Goal: Information Seeking & Learning: Learn about a topic

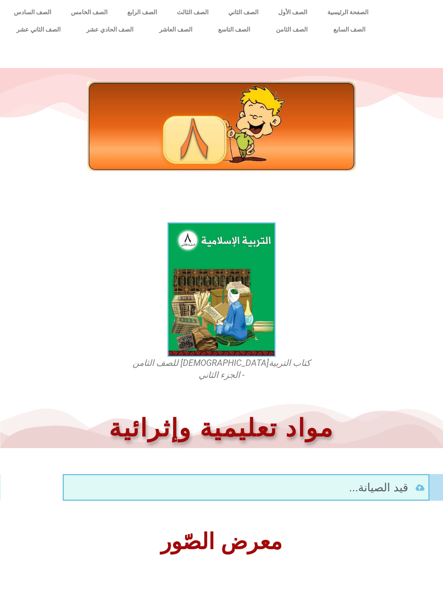
click at [263, 275] on img at bounding box center [222, 289] width 108 height 135
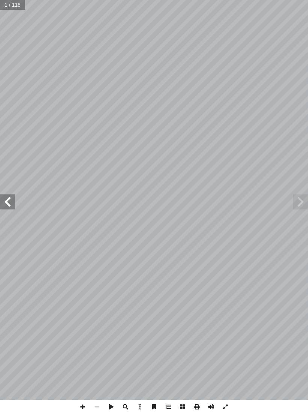
click at [307, 203] on span at bounding box center [300, 201] width 15 height 15
click at [306, 195] on span at bounding box center [300, 201] width 15 height 15
click at [14, 202] on span at bounding box center [7, 201] width 15 height 15
click at [12, 201] on span at bounding box center [7, 201] width 15 height 15
click at [9, 202] on span at bounding box center [7, 201] width 15 height 15
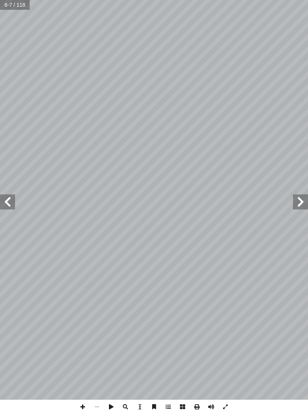
click at [6, 203] on span at bounding box center [7, 201] width 15 height 15
click at [11, 204] on span at bounding box center [7, 201] width 15 height 15
click at [6, 207] on span at bounding box center [7, 201] width 15 height 15
click at [4, 204] on span at bounding box center [7, 201] width 15 height 15
click at [8, 203] on span at bounding box center [7, 201] width 15 height 15
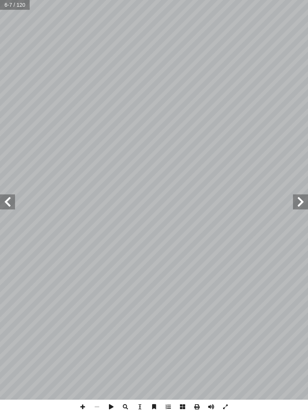
click at [8, 204] on span at bounding box center [7, 201] width 15 height 15
click at [5, 203] on span at bounding box center [7, 201] width 15 height 15
click at [9, 203] on span at bounding box center [7, 201] width 15 height 15
click at [4, 198] on span at bounding box center [7, 201] width 15 height 15
click at [9, 200] on span at bounding box center [7, 201] width 15 height 15
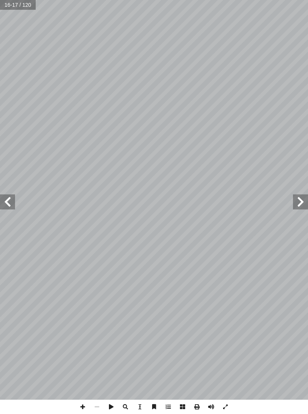
click at [4, 199] on span at bounding box center [7, 201] width 15 height 15
click at [8, 199] on span at bounding box center [7, 201] width 15 height 15
click at [14, 203] on span at bounding box center [7, 201] width 15 height 15
click at [294, 200] on span at bounding box center [300, 201] width 15 height 15
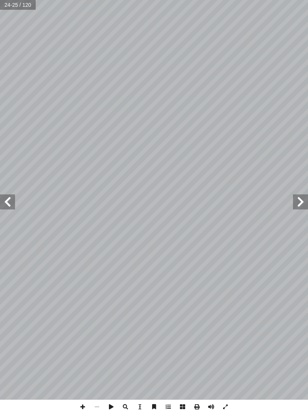
click at [294, 202] on span at bounding box center [300, 201] width 15 height 15
click at [298, 198] on span at bounding box center [300, 201] width 15 height 15
click at [297, 200] on span at bounding box center [300, 201] width 15 height 15
click at [297, 199] on span at bounding box center [300, 201] width 15 height 15
click at [297, 200] on span at bounding box center [300, 201] width 15 height 15
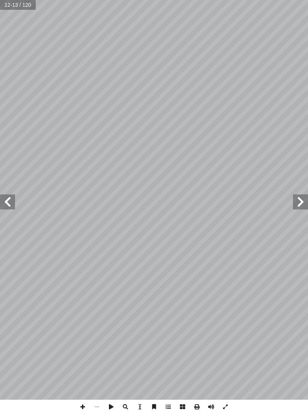
click at [298, 201] on span at bounding box center [300, 201] width 15 height 15
click at [299, 201] on span at bounding box center [300, 201] width 15 height 15
click at [299, 204] on span at bounding box center [300, 201] width 15 height 15
click at [299, 203] on span at bounding box center [300, 201] width 15 height 15
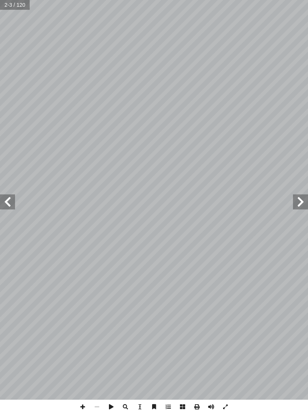
click at [1, 201] on span at bounding box center [7, 201] width 15 height 15
click at [2, 195] on span at bounding box center [7, 201] width 15 height 15
click at [1, 198] on span at bounding box center [7, 201] width 15 height 15
click at [8, 200] on span at bounding box center [7, 201] width 15 height 15
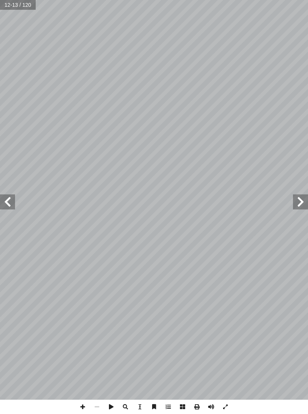
click at [5, 200] on span at bounding box center [7, 201] width 15 height 15
click at [6, 202] on span at bounding box center [7, 201] width 15 height 15
click at [3, 198] on span at bounding box center [7, 201] width 15 height 15
click at [10, 201] on span at bounding box center [7, 201] width 15 height 15
click at [3, 195] on span at bounding box center [7, 201] width 15 height 15
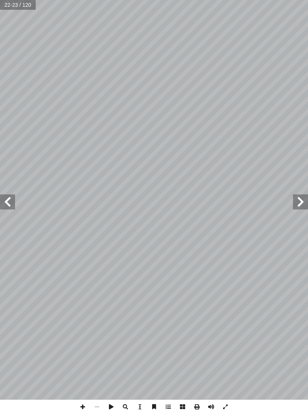
click at [297, 198] on span at bounding box center [300, 201] width 15 height 15
